Goal: Use online tool/utility: Utilize a website feature to perform a specific function

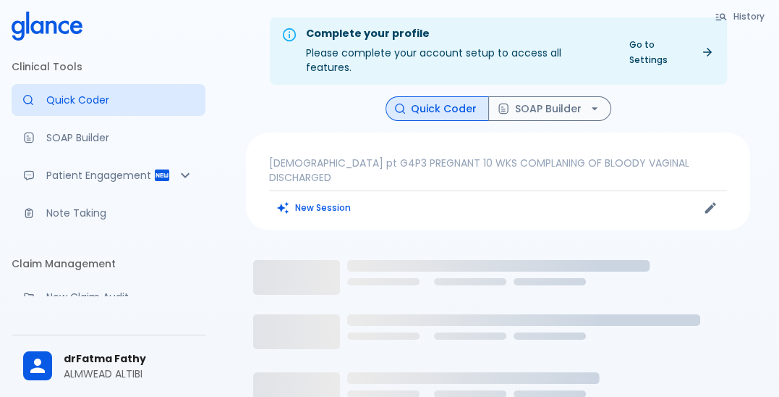
click at [437, 197] on div "New Session" at bounding box center [383, 208] width 229 height 22
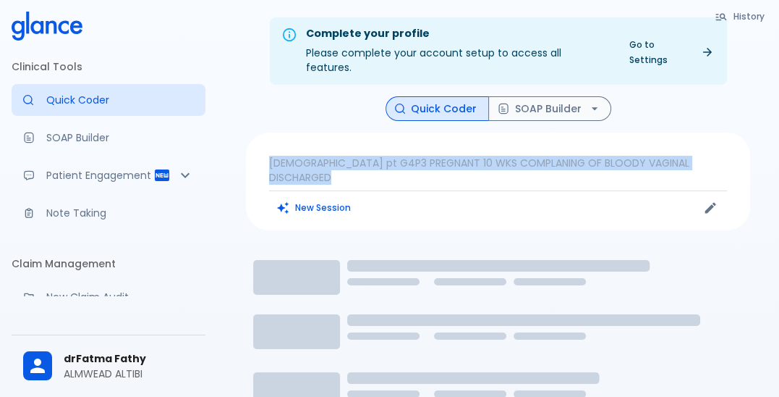
click at [437, 197] on div "New Session" at bounding box center [383, 208] width 229 height 22
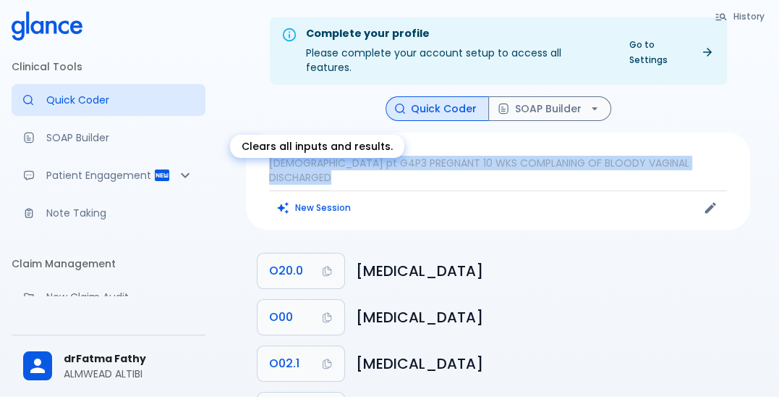
click at [334, 197] on button "New Session" at bounding box center [314, 207] width 90 height 21
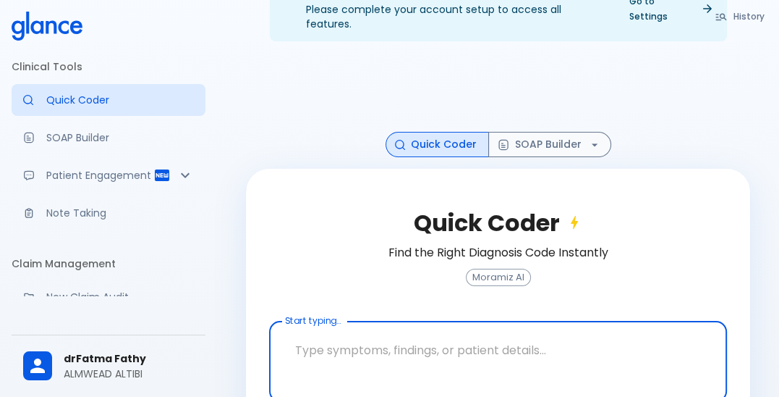
scroll to position [89, 0]
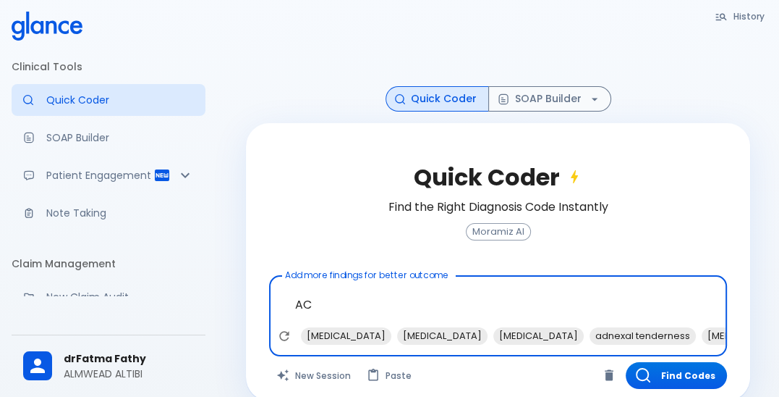
type textarea "A"
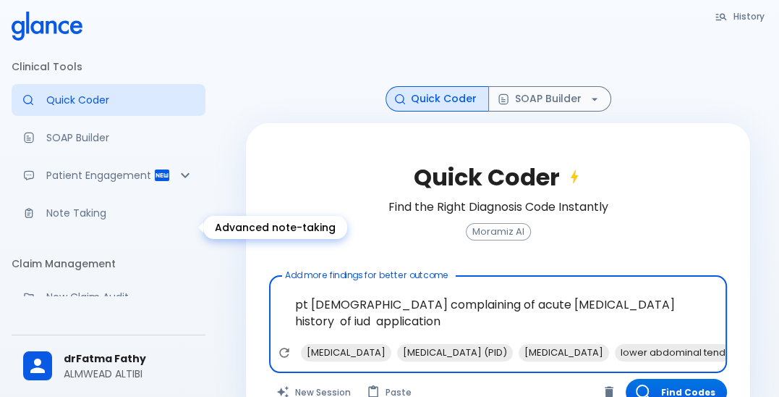
type textarea "pt [DEMOGRAPHIC_DATA] complaining of acute [MEDICAL_DATA] history of iud applic…"
drag, startPoint x: 287, startPoint y: 291, endPoint x: 509, endPoint y: 321, distance: 225.0
click at [509, 321] on textarea "pt [DEMOGRAPHIC_DATA] complaining of acute [MEDICAL_DATA] history of iud applic…" at bounding box center [498, 313] width 438 height 62
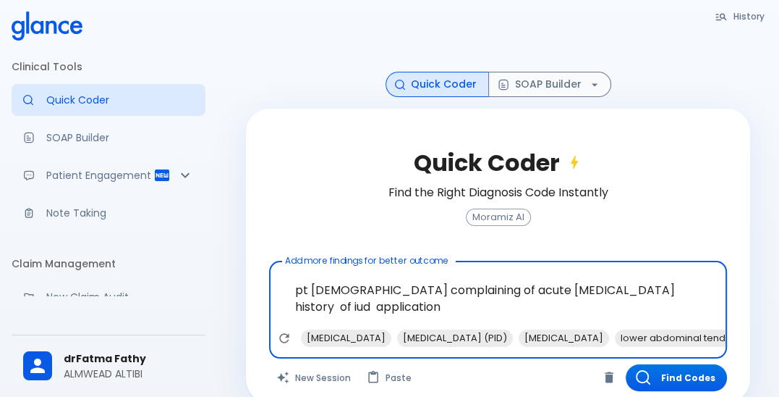
scroll to position [111, 0]
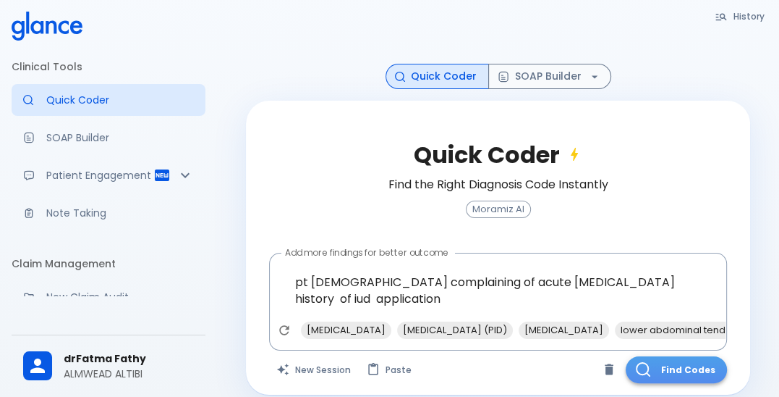
click at [663, 356] on button "Find Codes" at bounding box center [676, 369] width 101 height 27
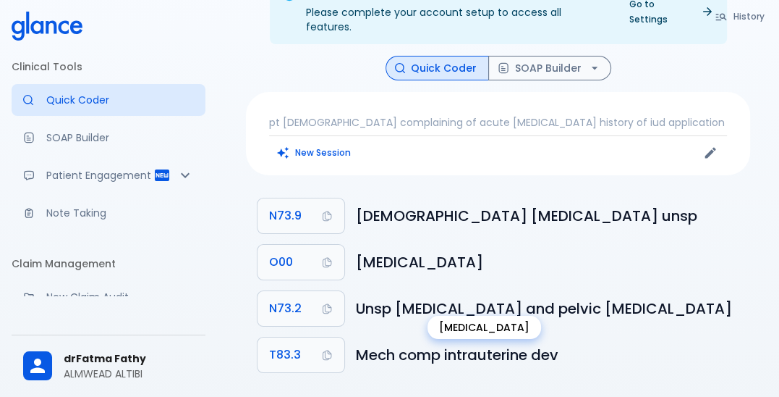
scroll to position [41, 0]
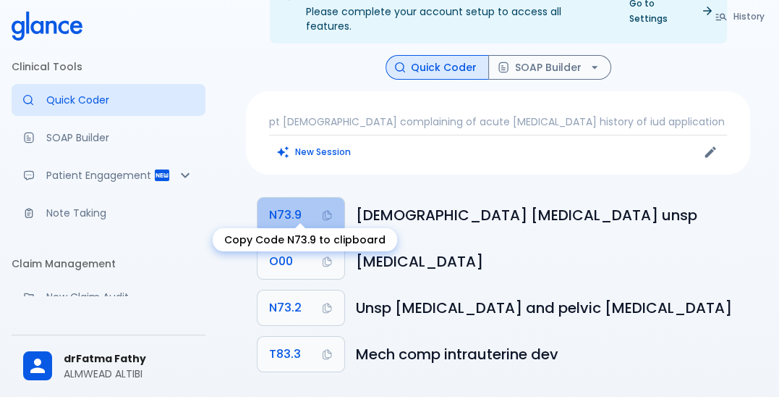
drag, startPoint x: 307, startPoint y: 194, endPoint x: 266, endPoint y: 203, distance: 42.2
click at [266, 203] on button "N73.9" at bounding box center [301, 215] width 87 height 35
